Goal: Information Seeking & Learning: Learn about a topic

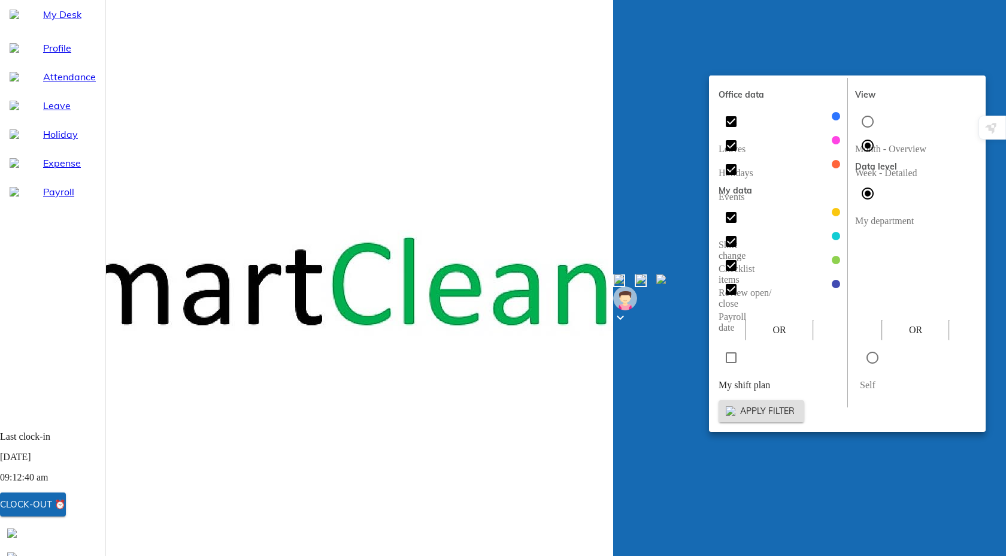
click at [862, 121] on input "radio" at bounding box center [867, 121] width 25 height 25
radio input "true"
radio input "false"
click at [794, 403] on span "Apply filter" at bounding box center [761, 410] width 66 height 15
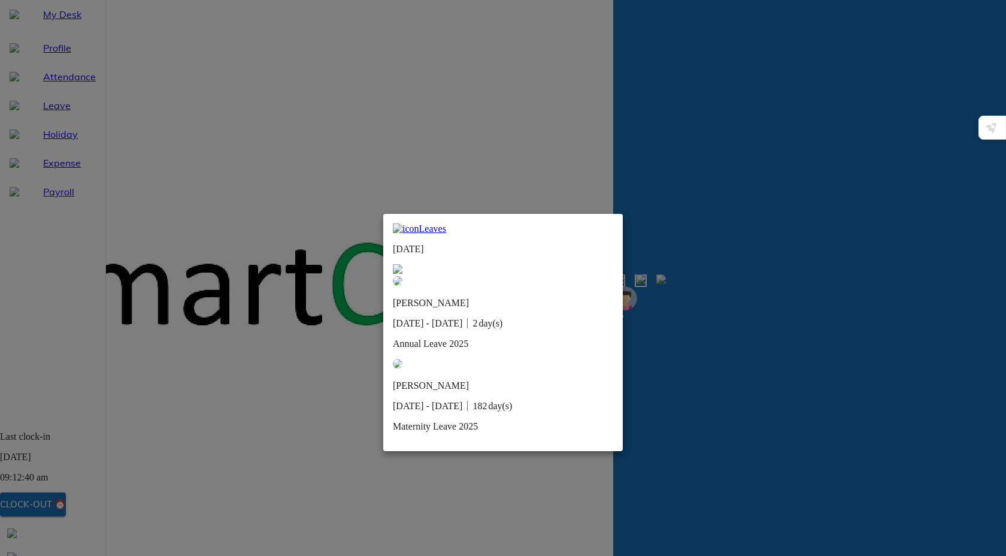
click at [402, 264] on img at bounding box center [398, 269] width 10 height 10
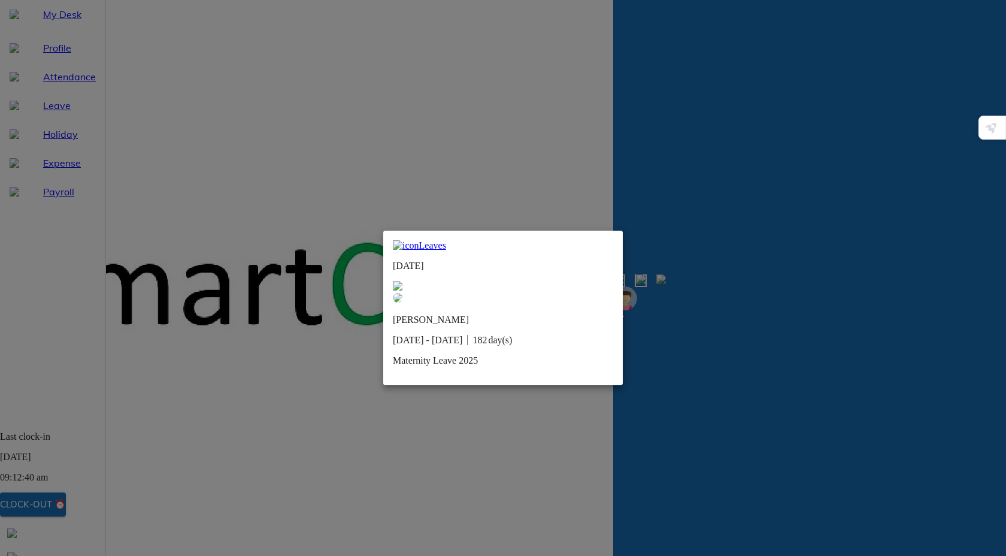
click at [402, 281] on img at bounding box center [398, 286] width 10 height 10
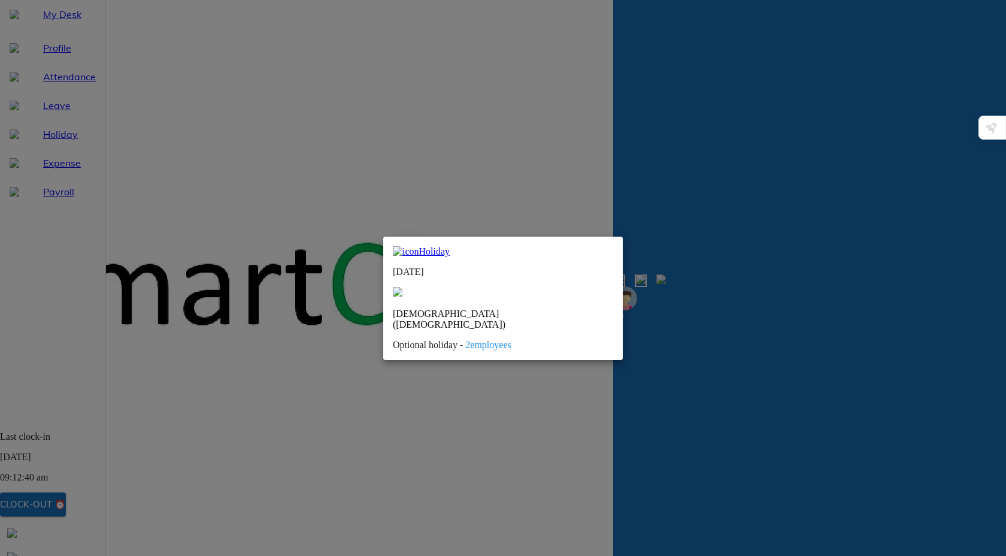
click at [474, 339] on span "2 employees" at bounding box center [487, 344] width 45 height 10
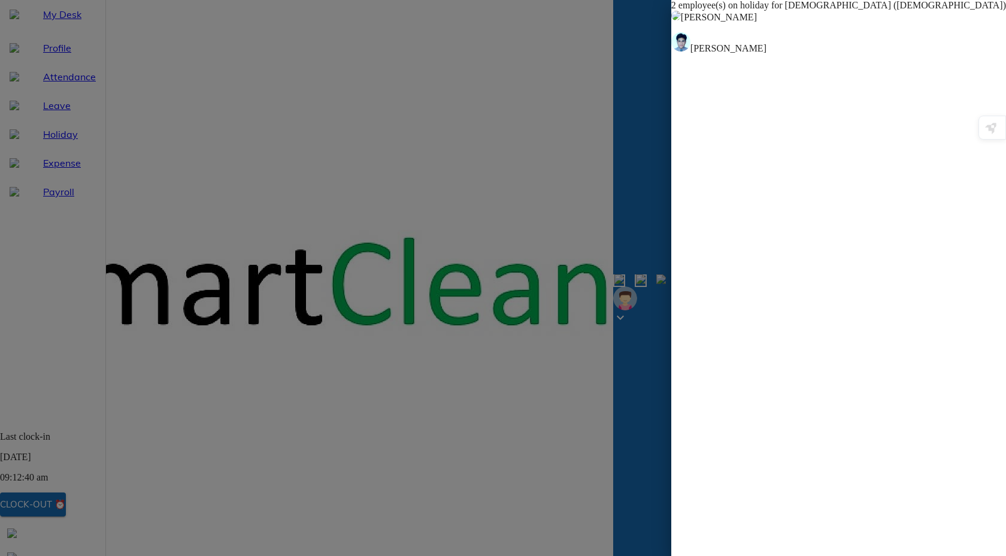
scroll to position [1, 0]
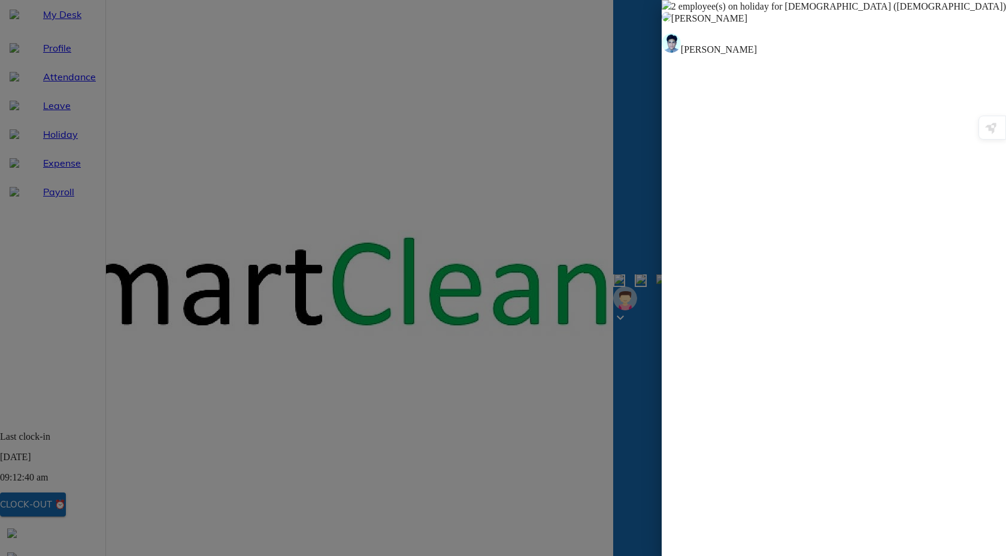
click at [671, 10] on img at bounding box center [667, 5] width 10 height 10
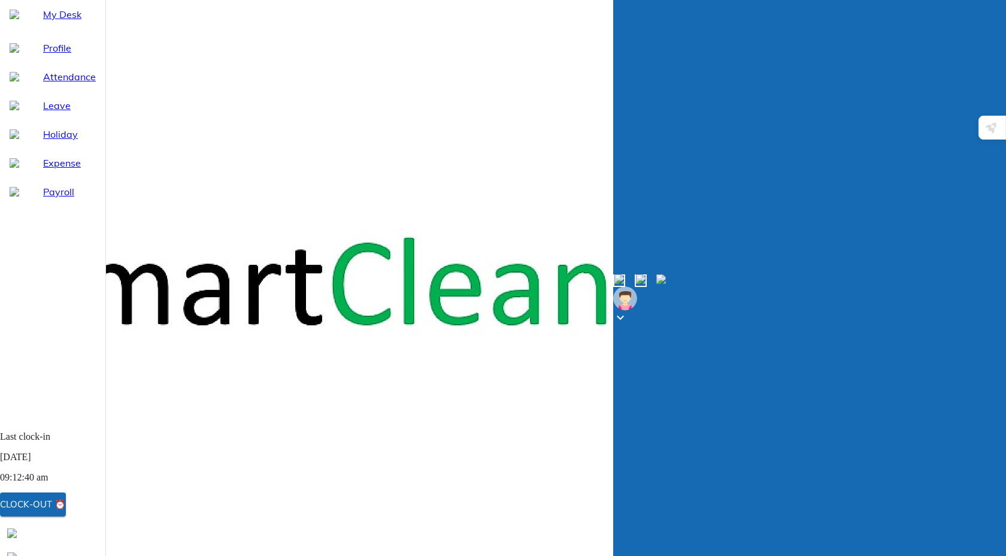
click at [43, 22] on span "My Desk" at bounding box center [69, 14] width 53 height 14
